Goal: Transaction & Acquisition: Subscribe to service/newsletter

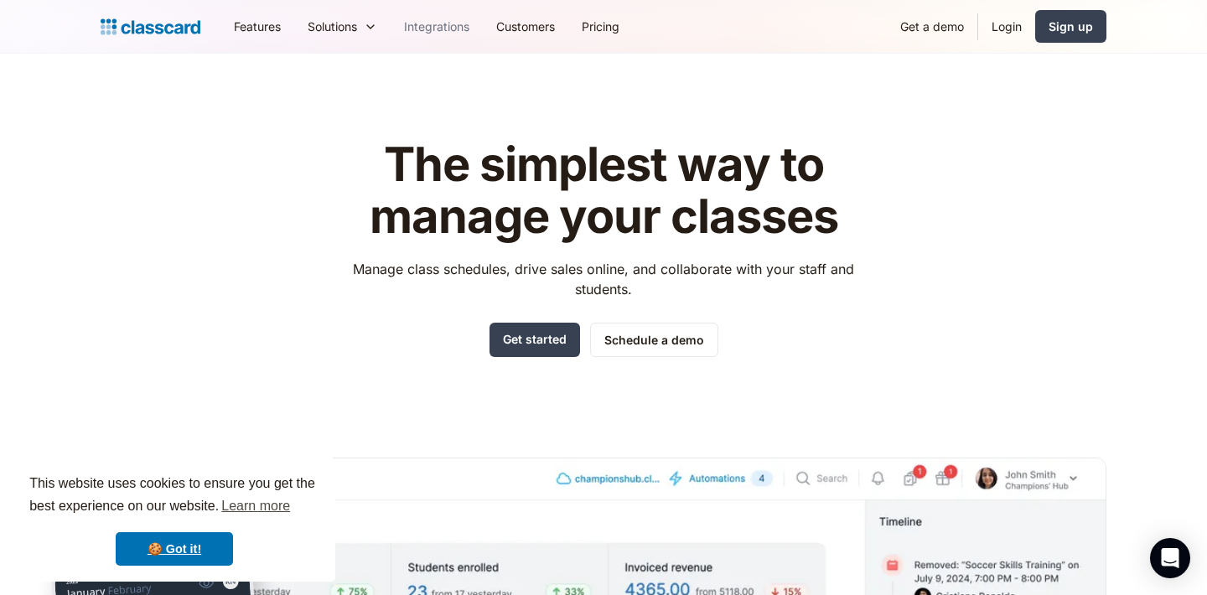
click at [431, 31] on link "Integrations" at bounding box center [437, 27] width 92 height 38
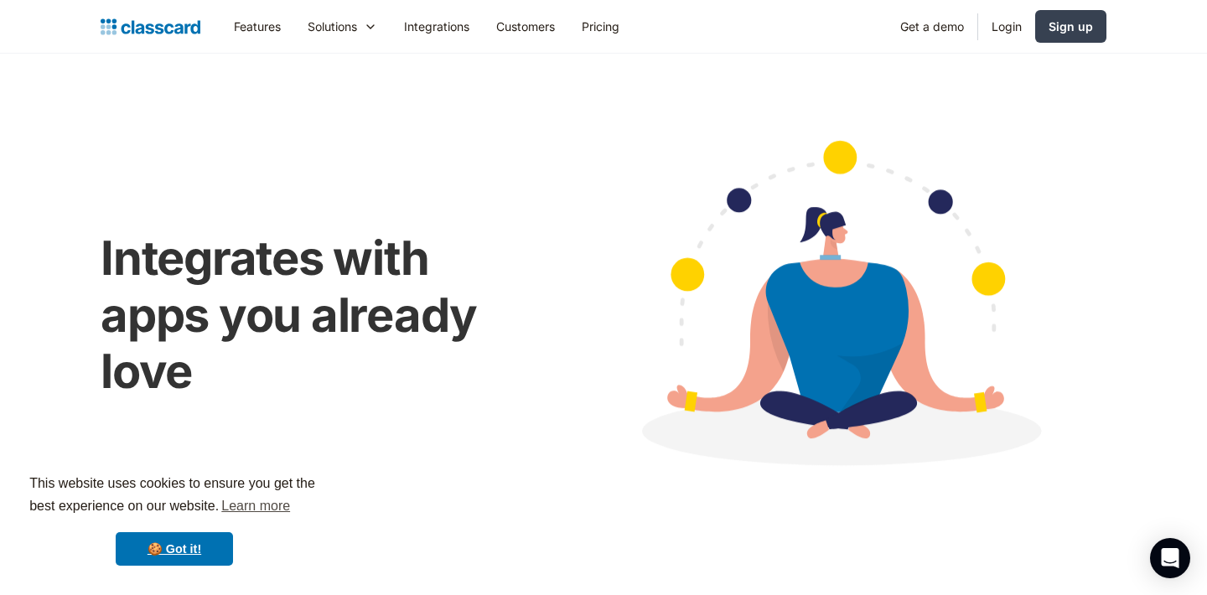
click at [436, 23] on link "Integrations" at bounding box center [437, 27] width 92 height 38
click at [269, 19] on link "Features" at bounding box center [257, 27] width 74 height 38
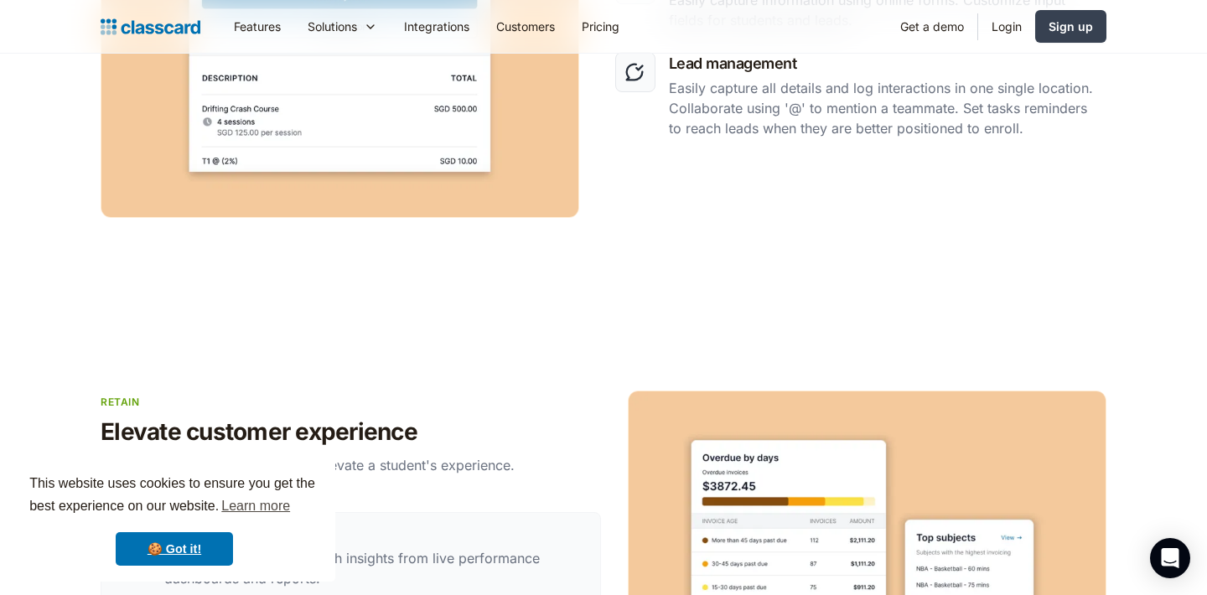
scroll to position [2584, 0]
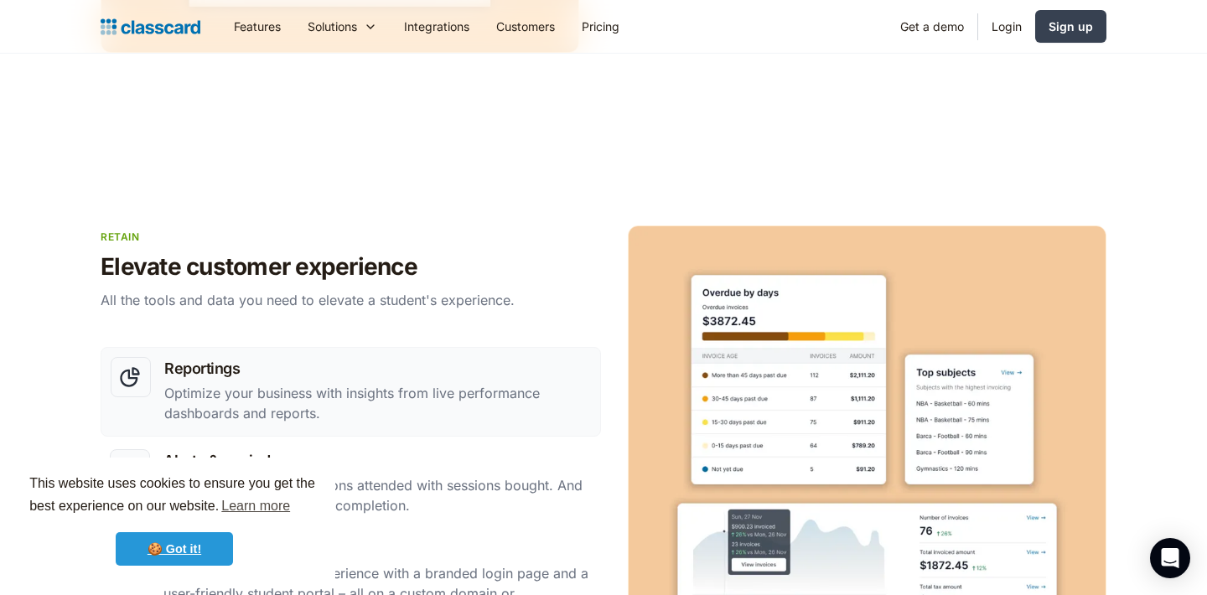
click at [209, 550] on link "🍪 Got it!" at bounding box center [174, 549] width 117 height 34
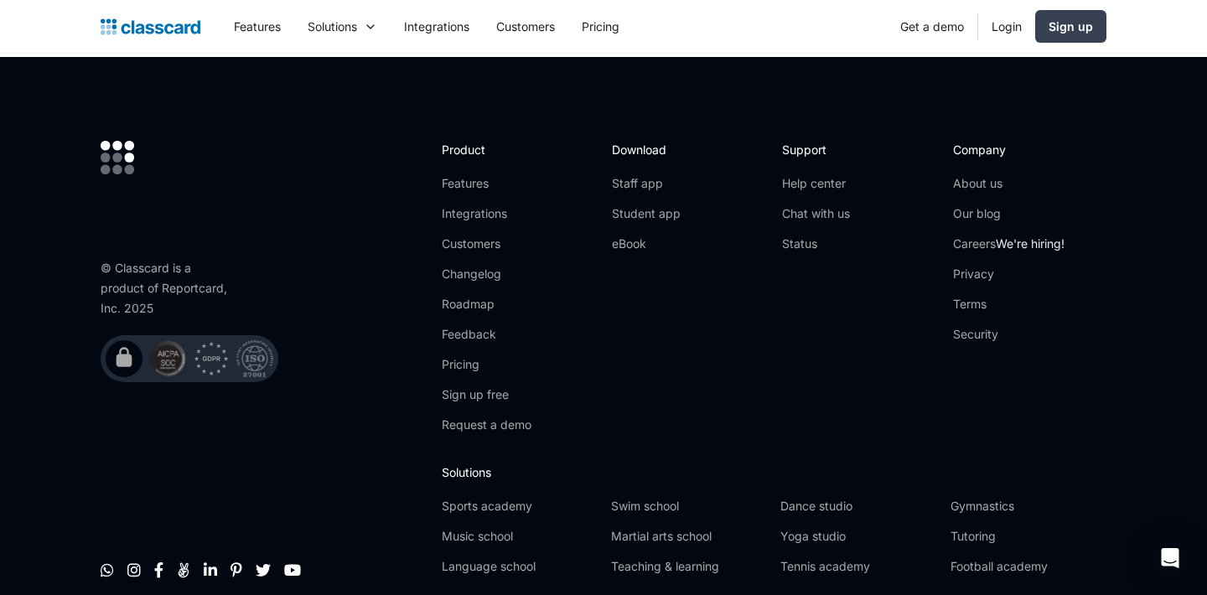
scroll to position [4774, 0]
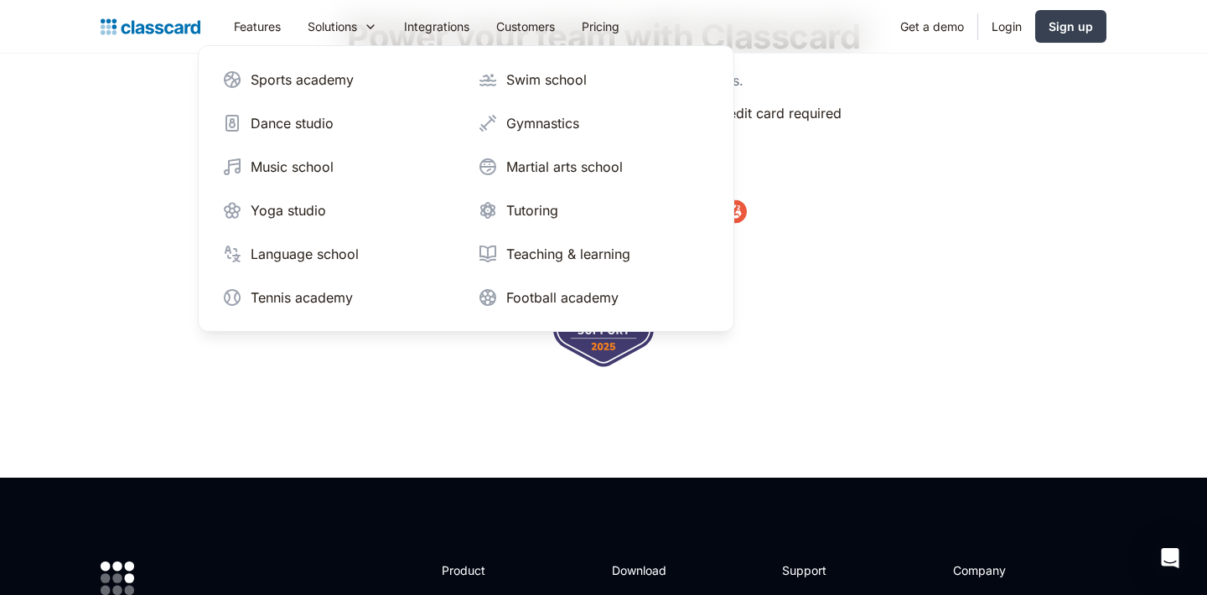
click at [277, 28] on link "Features" at bounding box center [257, 27] width 74 height 38
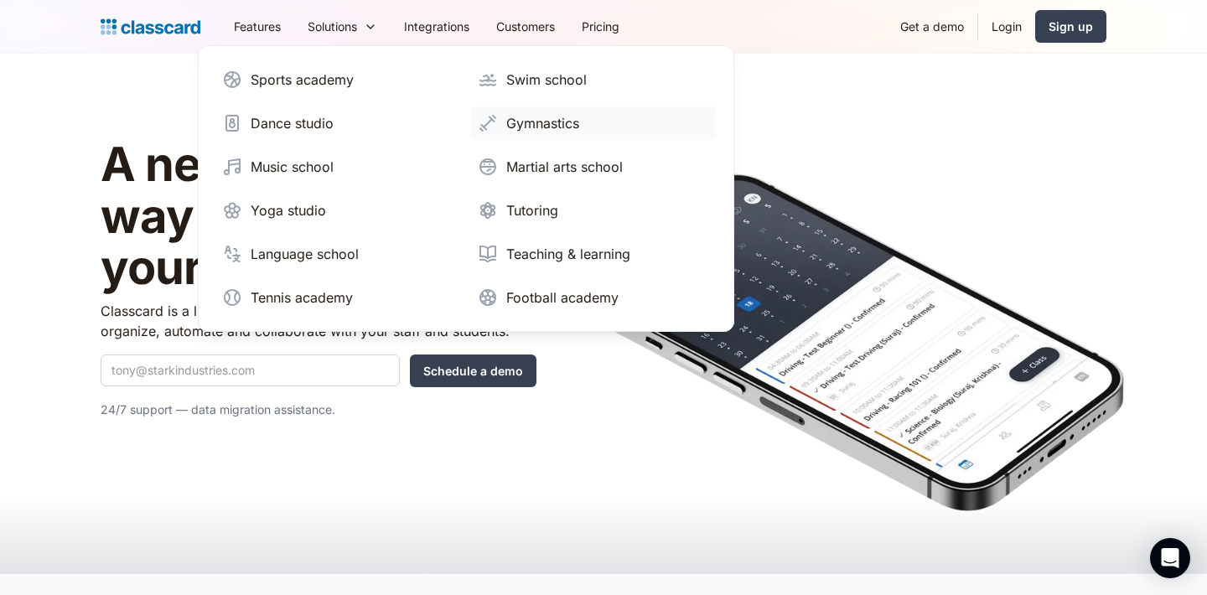
click at [521, 124] on div "Gymnastics" at bounding box center [542, 123] width 73 height 20
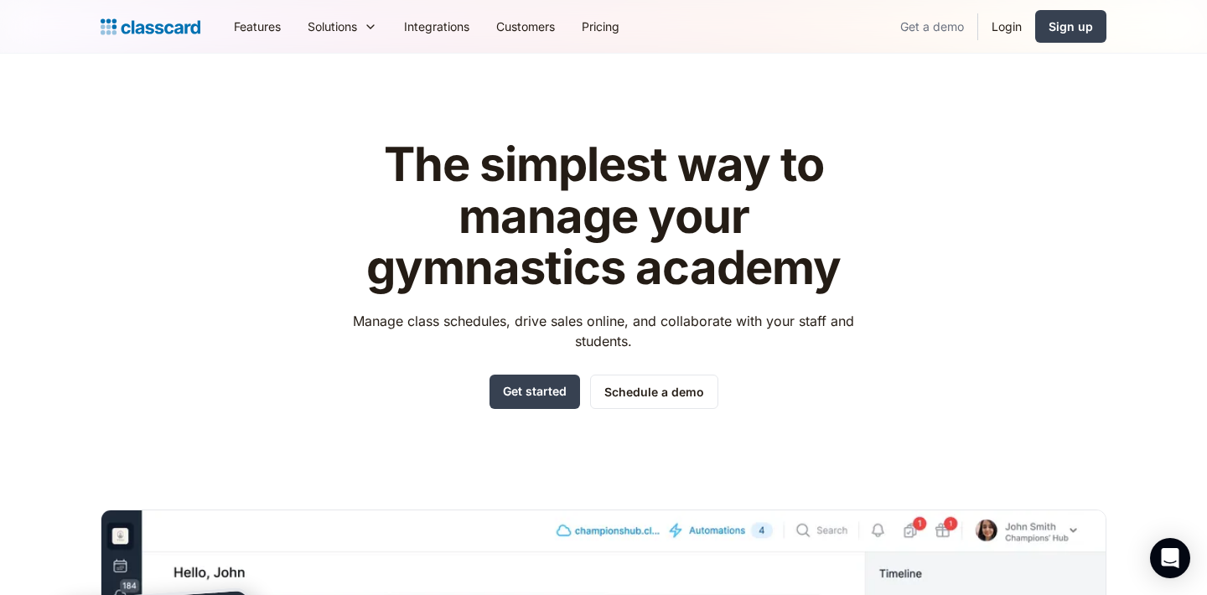
click at [921, 31] on link "Get a demo" at bounding box center [932, 27] width 91 height 38
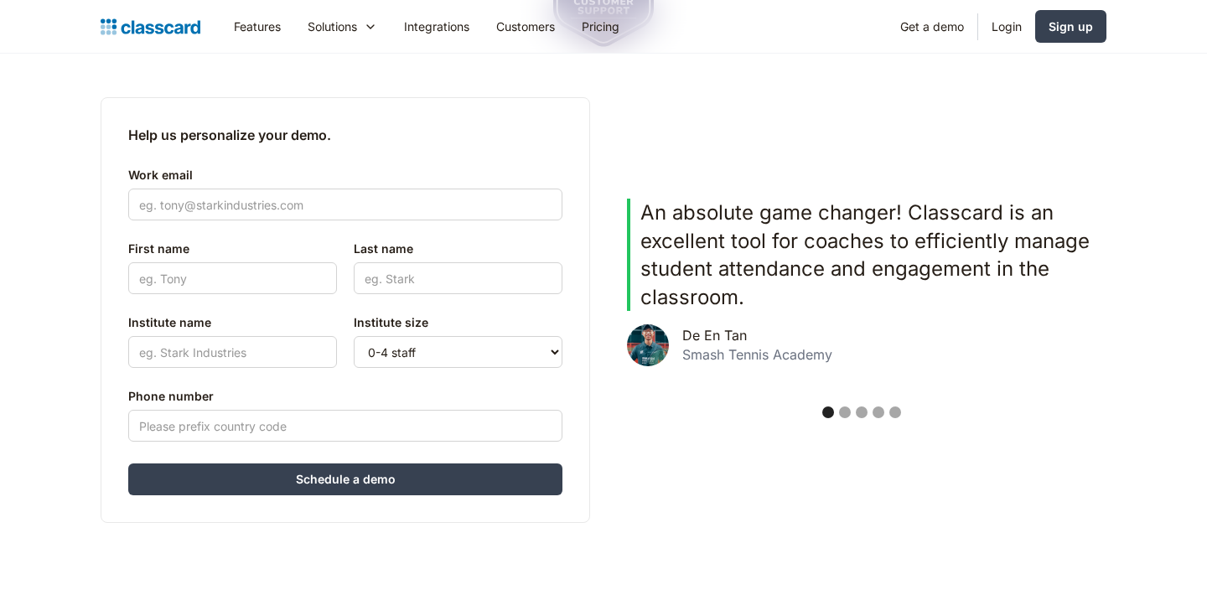
scroll to position [396, 0]
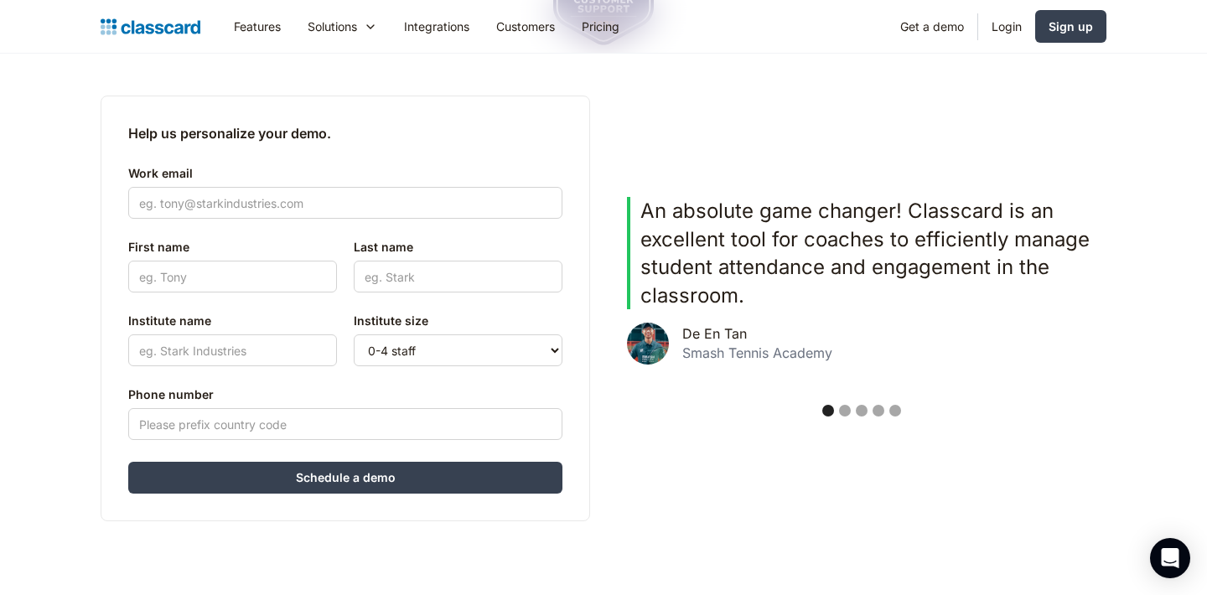
click at [839, 407] on div "Show slide 2 of 5" at bounding box center [845, 411] width 12 height 12
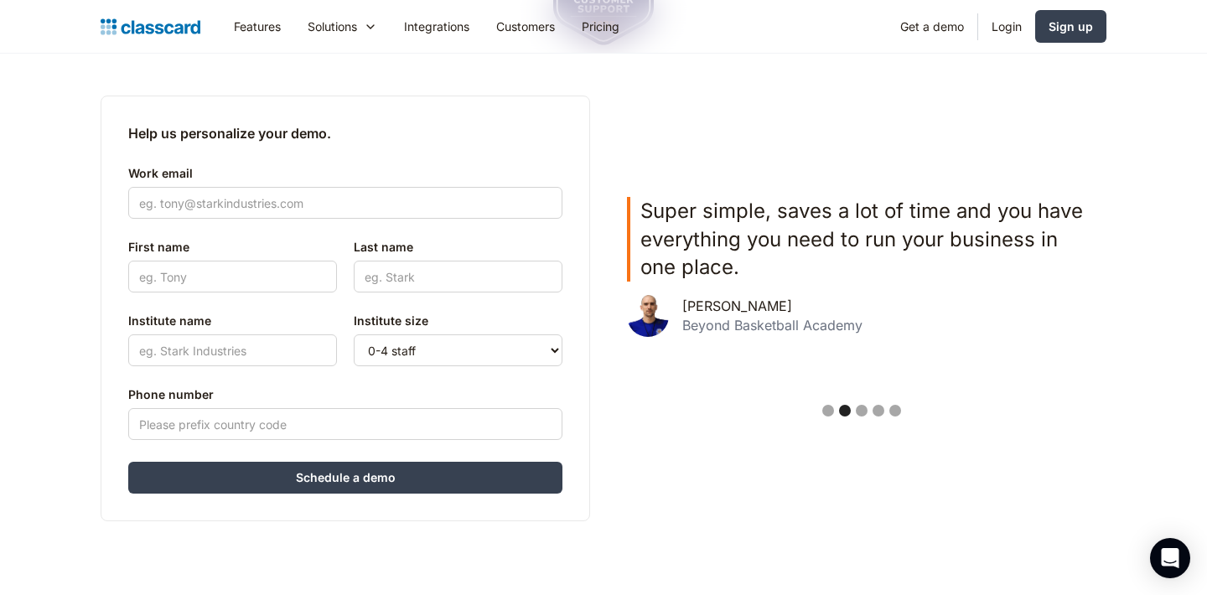
click at [865, 413] on div "Show slide 3 of 5" at bounding box center [862, 411] width 12 height 12
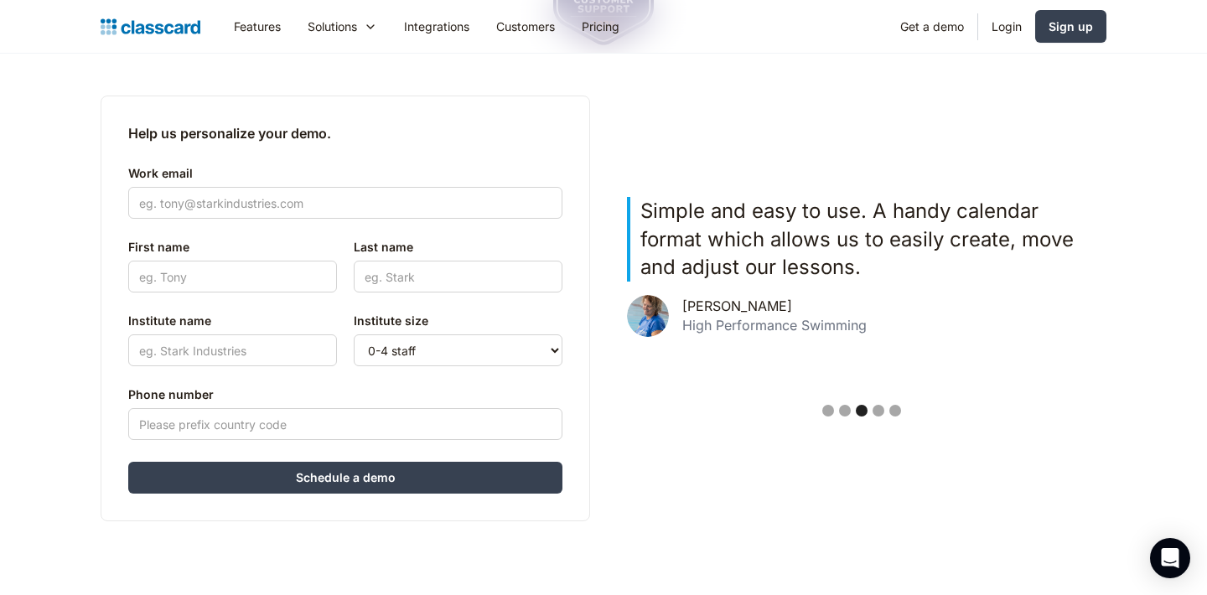
click at [878, 409] on div "Show slide 4 of 5" at bounding box center [879, 411] width 12 height 12
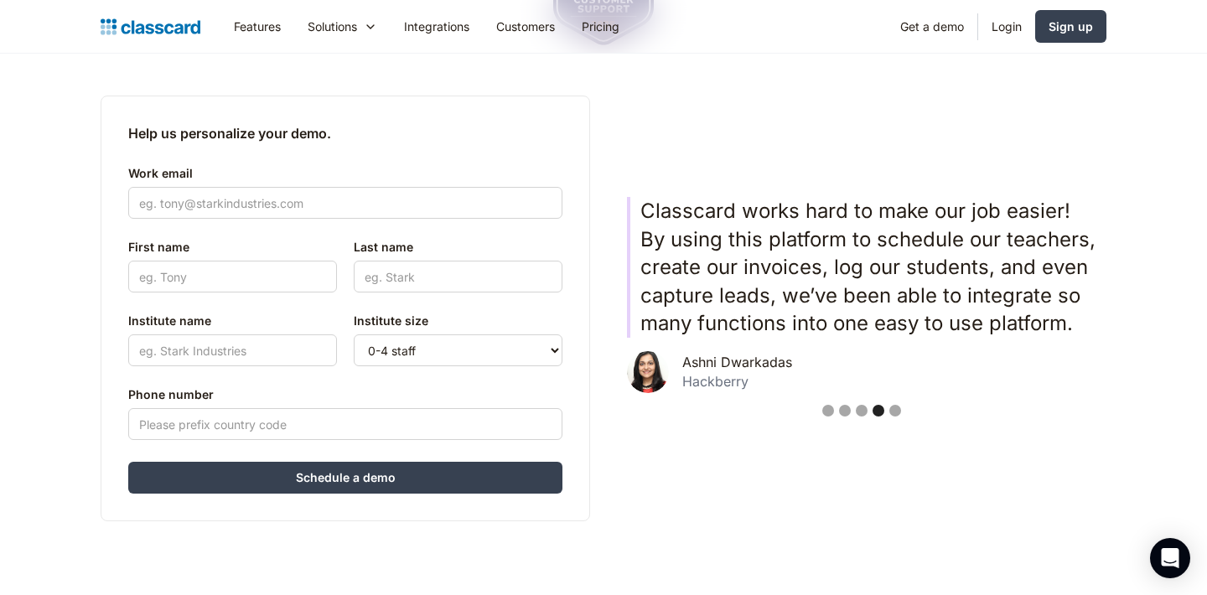
click at [894, 411] on div "Show slide 5 of 5" at bounding box center [895, 411] width 12 height 12
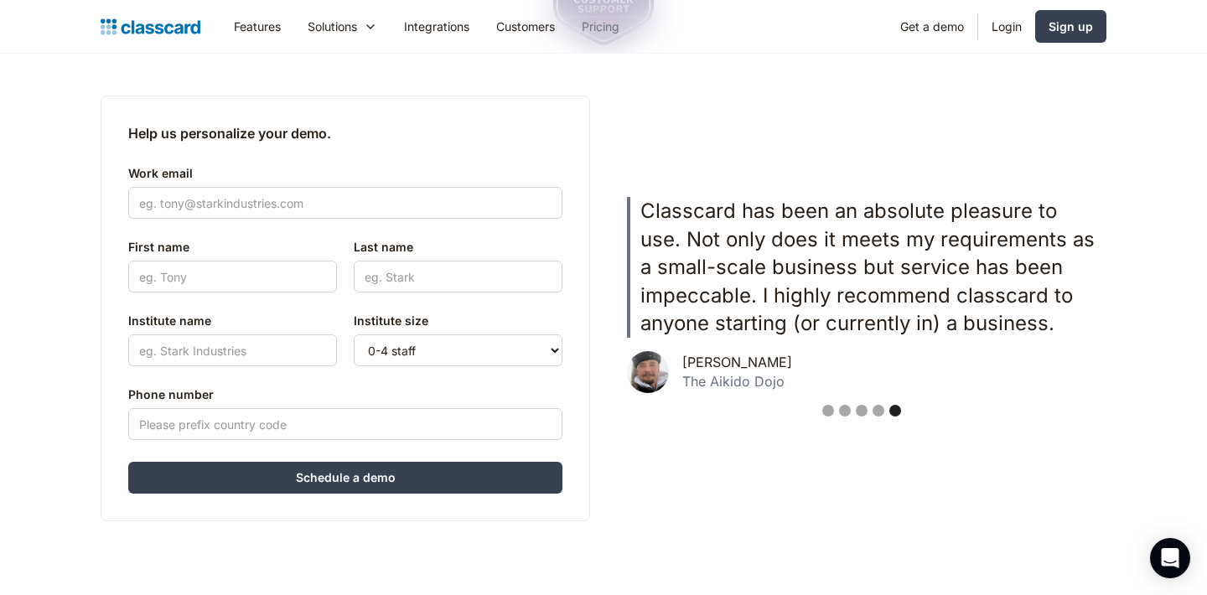
click at [609, 24] on link "Pricing" at bounding box center [600, 27] width 65 height 38
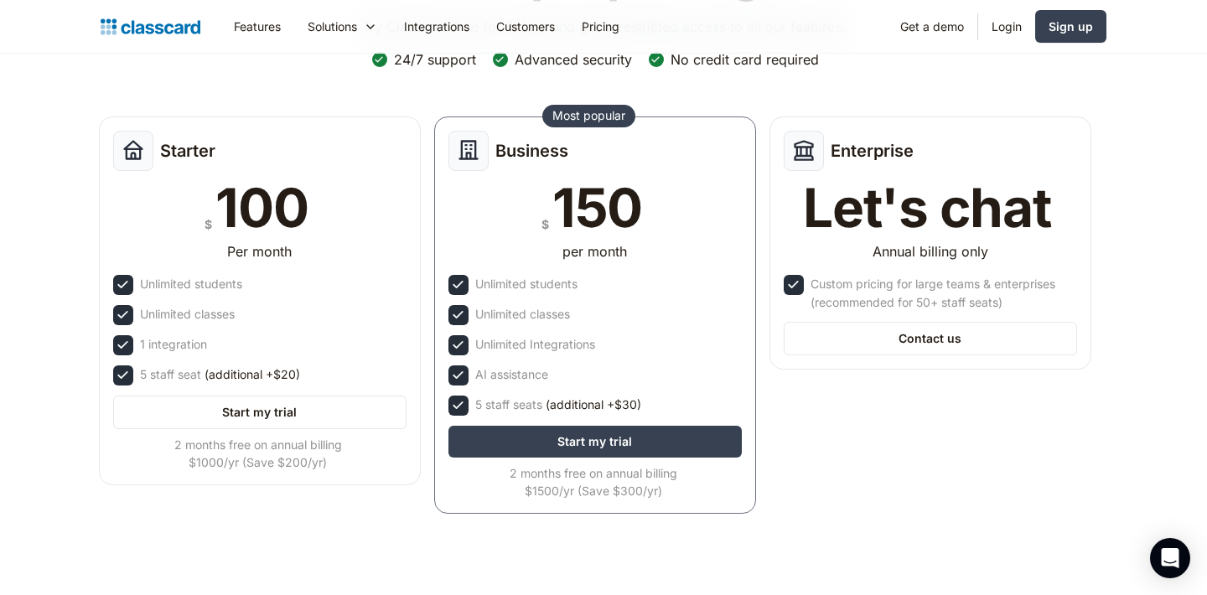
scroll to position [163, 0]
